Goal: Register for event/course

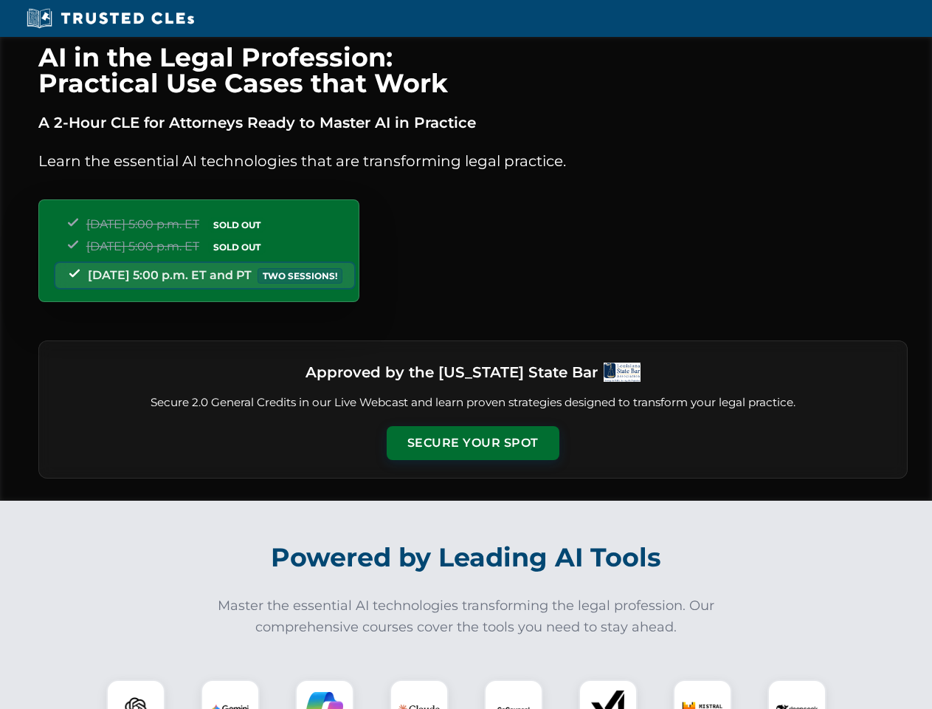
click at [472, 443] on button "Secure Your Spot" at bounding box center [473, 443] width 173 height 34
click at [136, 694] on img at bounding box center [135, 708] width 43 height 43
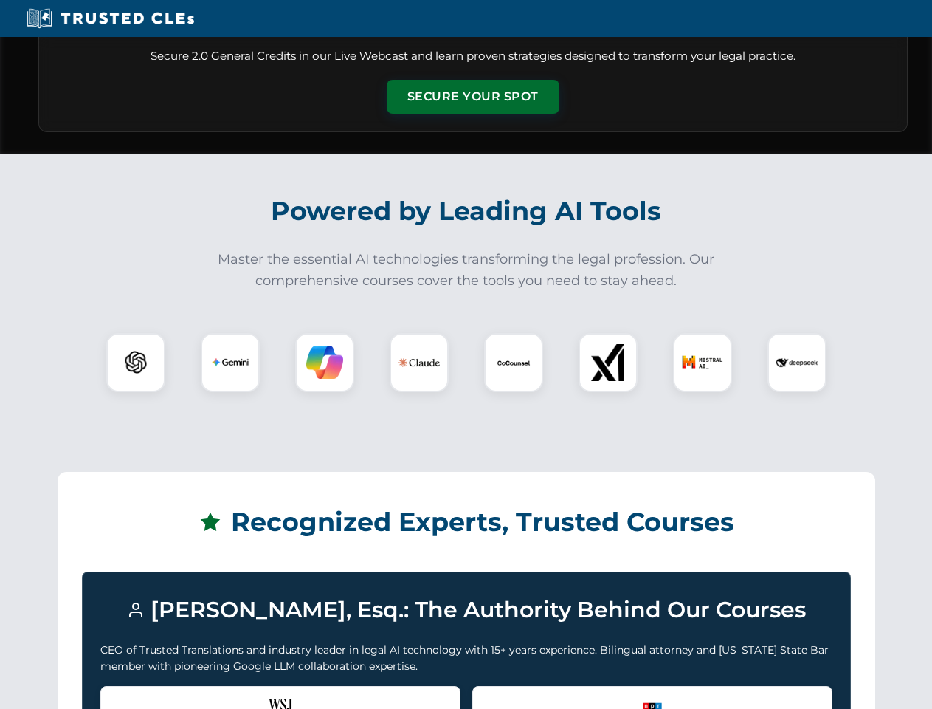
click at [230, 694] on div "Recognized by the WSJ [PERSON_NAME] was featured for his expertise in AI legal …" at bounding box center [280, 715] width 360 height 59
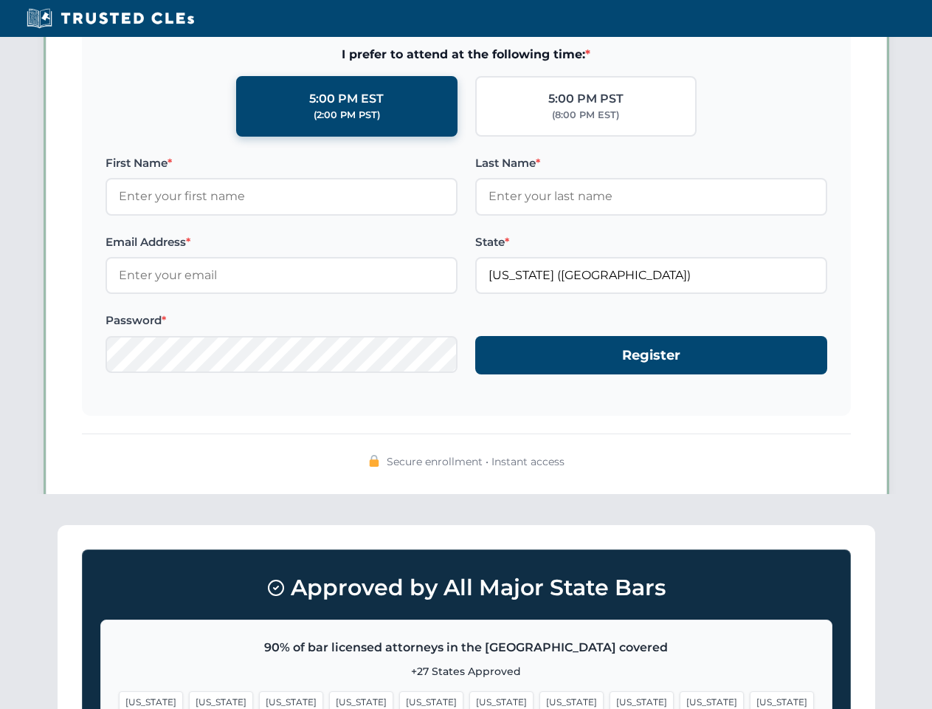
click at [680, 694] on span "[US_STATE]" at bounding box center [712, 701] width 64 height 21
